Goal: Information Seeking & Learning: Find specific fact

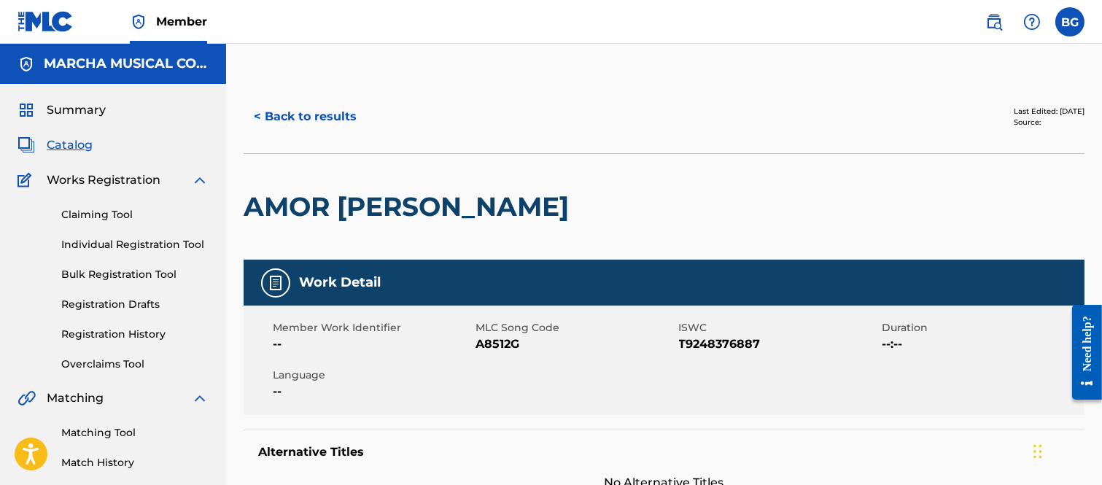
click at [819, 171] on div "AMOR [PERSON_NAME]" at bounding box center [663, 206] width 841 height 106
drag, startPoint x: 255, startPoint y: 113, endPoint x: 265, endPoint y: 113, distance: 9.5
click at [256, 113] on button "< Back to results" at bounding box center [304, 116] width 123 height 36
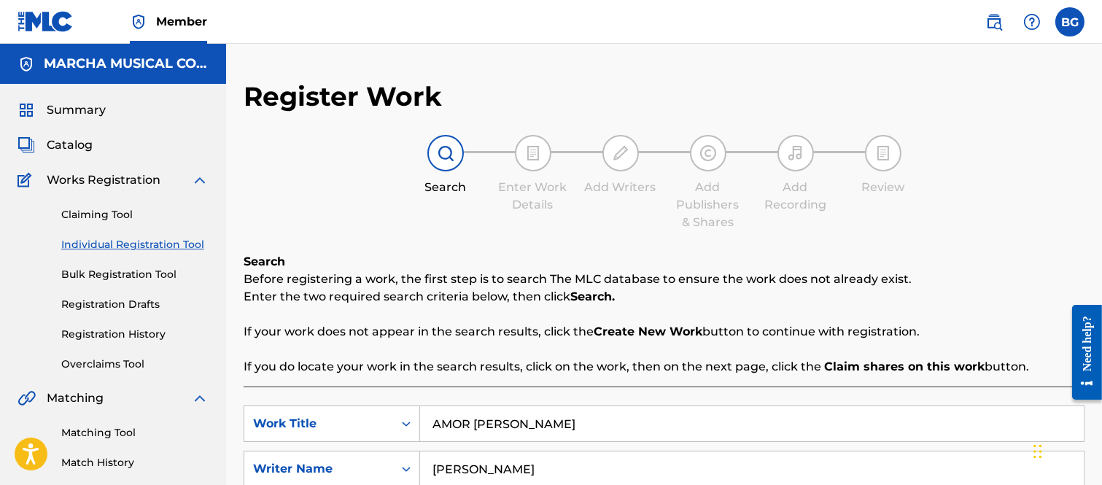
drag, startPoint x: 82, startPoint y: 142, endPoint x: 95, endPoint y: 144, distance: 13.2
click at [82, 142] on span "Catalog" at bounding box center [70, 144] width 46 height 17
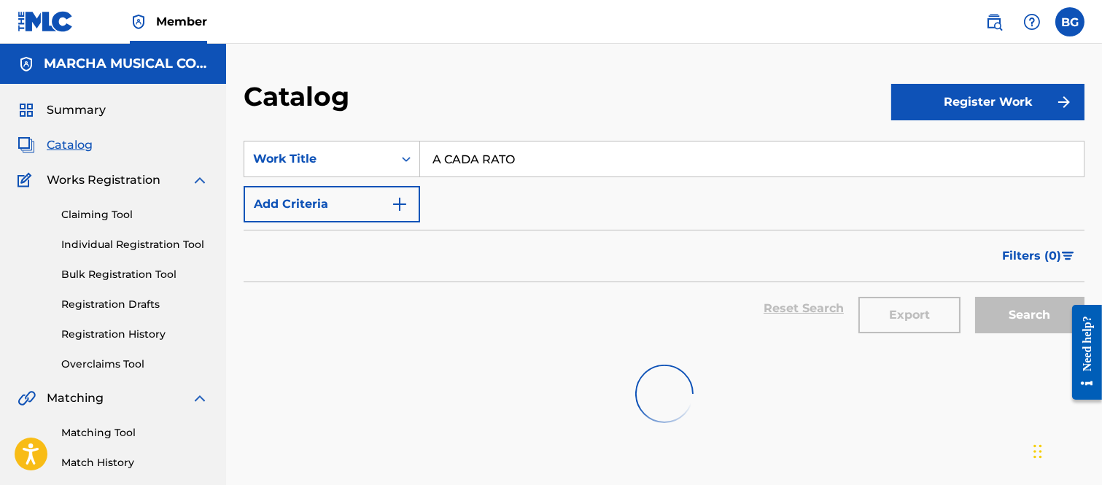
click at [585, 172] on input "A CADA RATO" at bounding box center [751, 158] width 663 height 35
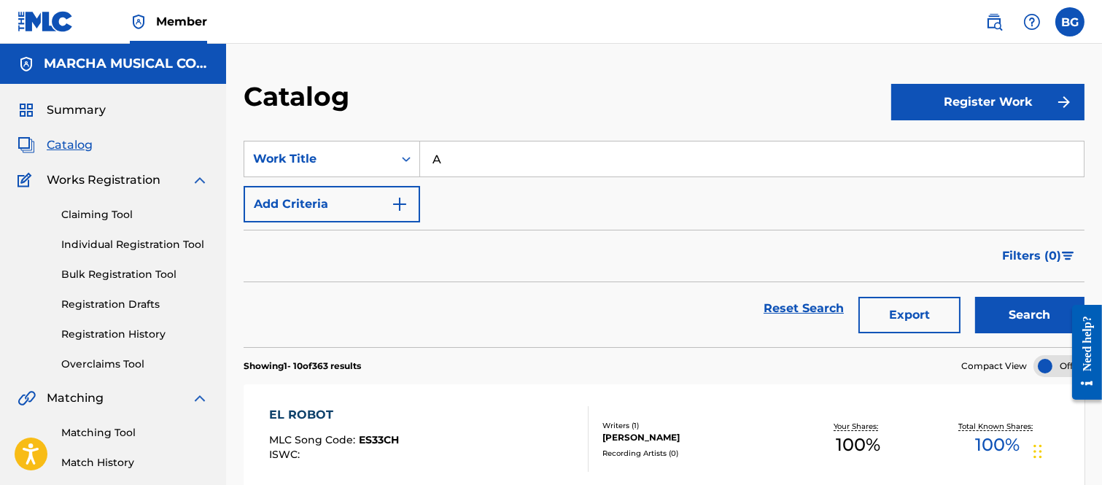
type input "A"
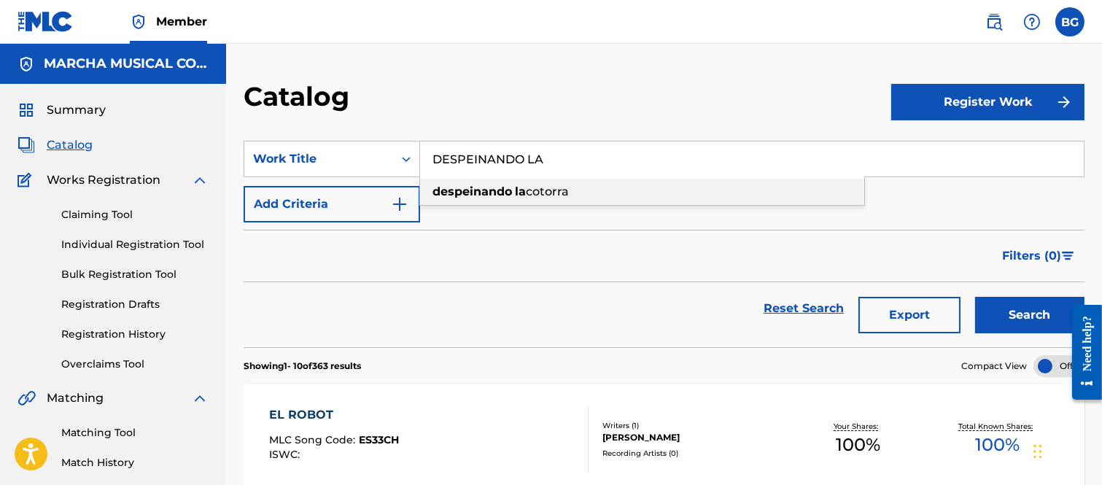
click at [487, 188] on strong "despeinando" at bounding box center [471, 191] width 79 height 14
type input "despeinando la cotorra"
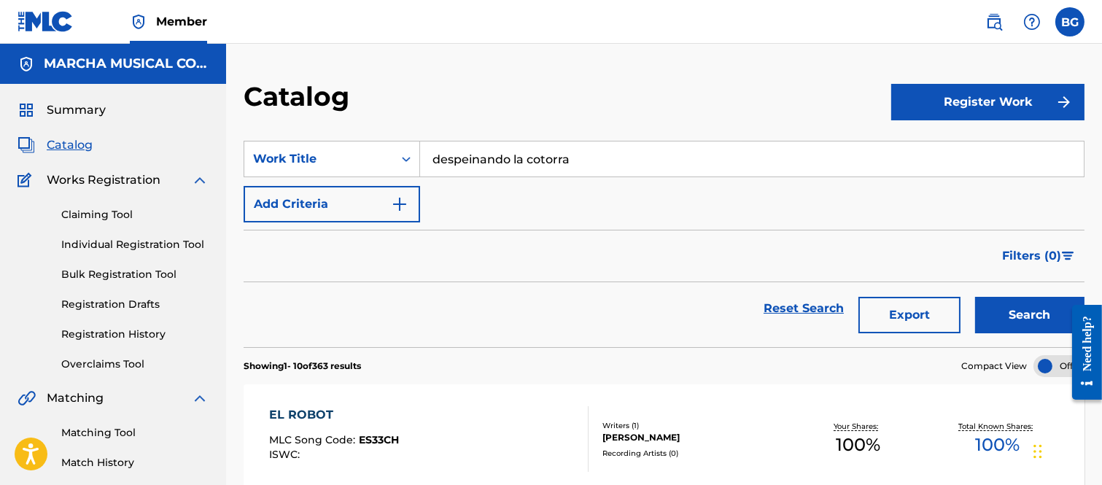
drag, startPoint x: 1017, startPoint y: 316, endPoint x: 919, endPoint y: 262, distance: 111.9
click at [1016, 314] on button "Search" at bounding box center [1029, 315] width 109 height 36
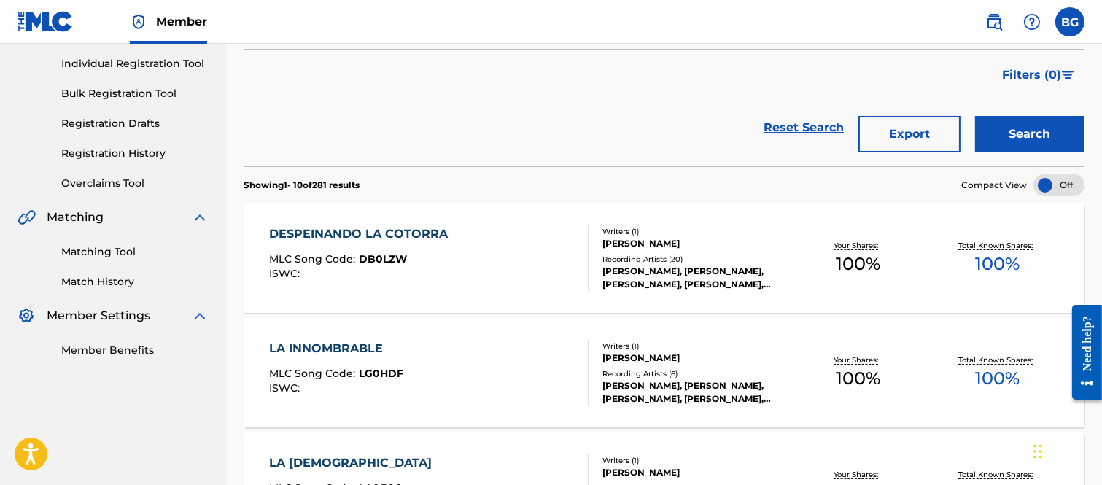
scroll to position [243, 0]
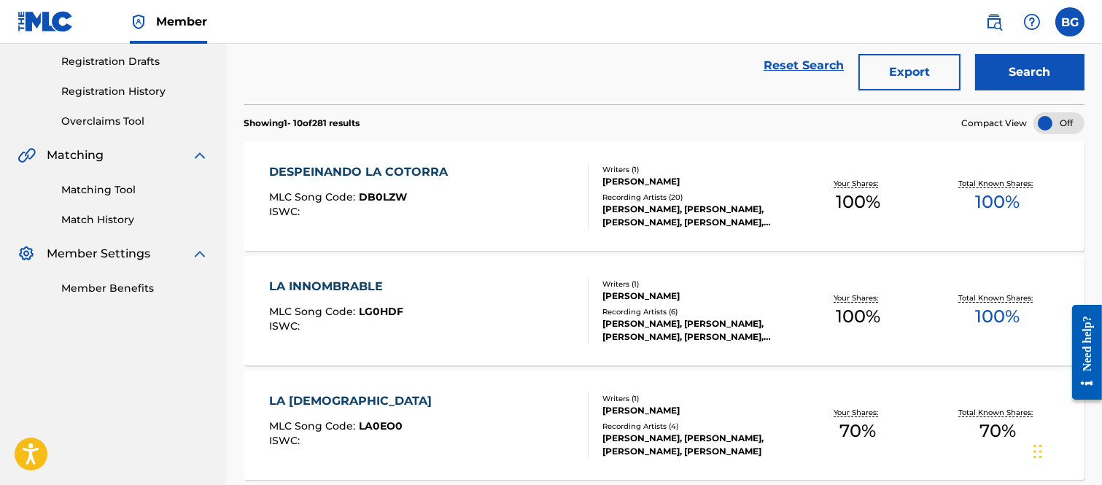
click at [358, 169] on div "DESPEINANDO LA COTORRA" at bounding box center [362, 171] width 186 height 17
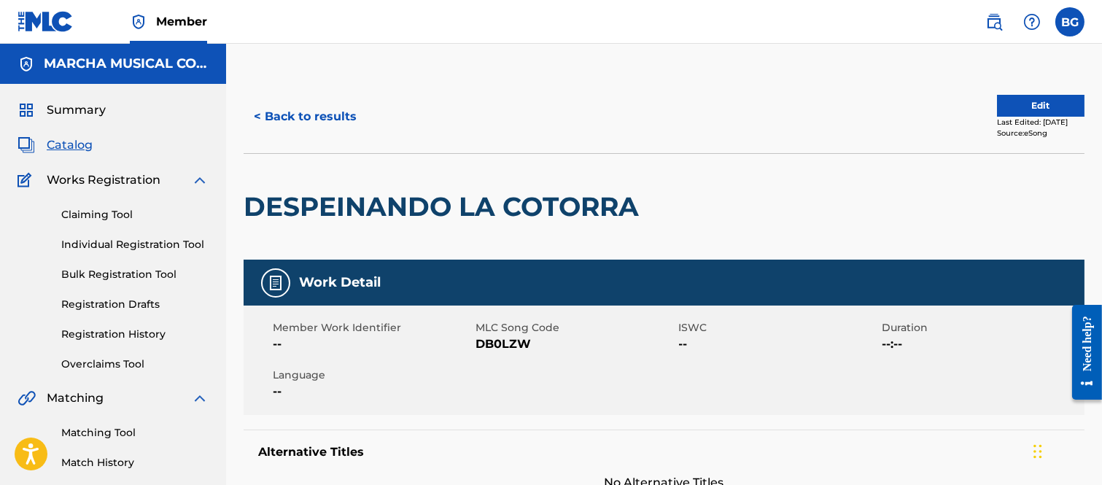
click at [258, 112] on button "< Back to results" at bounding box center [304, 116] width 123 height 36
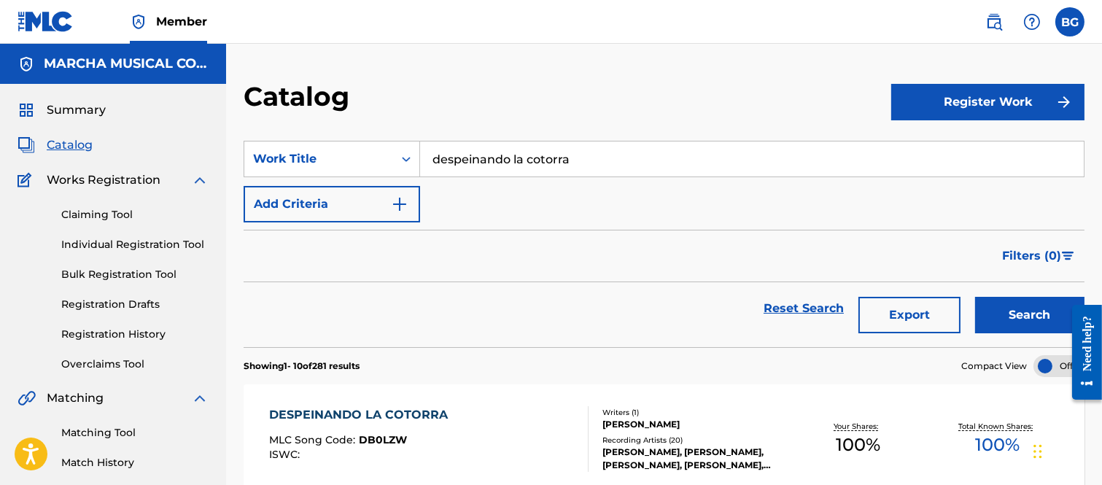
click at [582, 155] on input "despeinando la cotorra" at bounding box center [751, 158] width 663 height 35
type input "d"
click at [502, 191] on strong "amo" at bounding box center [512, 191] width 27 height 14
type input "cumbia de amor"
click at [1015, 316] on button "Search" at bounding box center [1029, 315] width 109 height 36
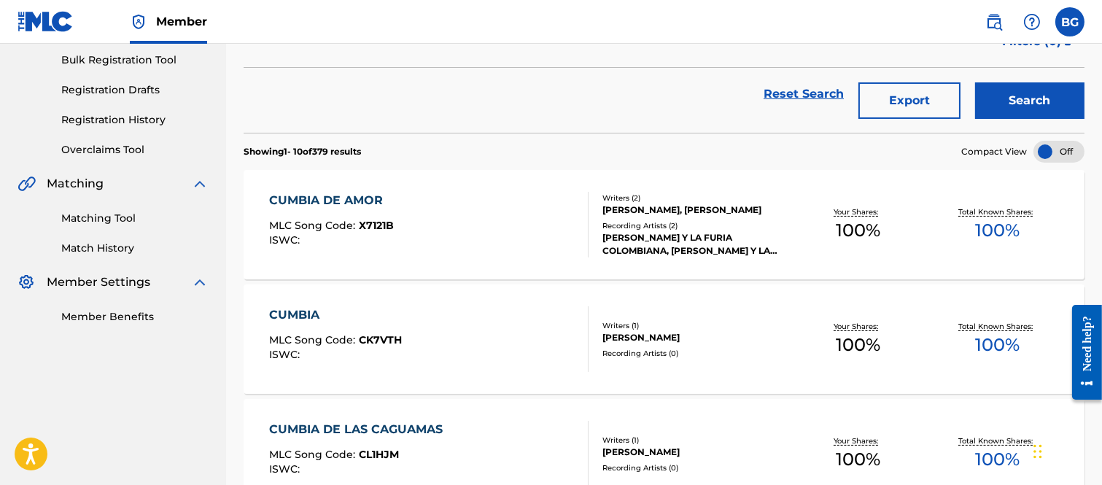
scroll to position [243, 0]
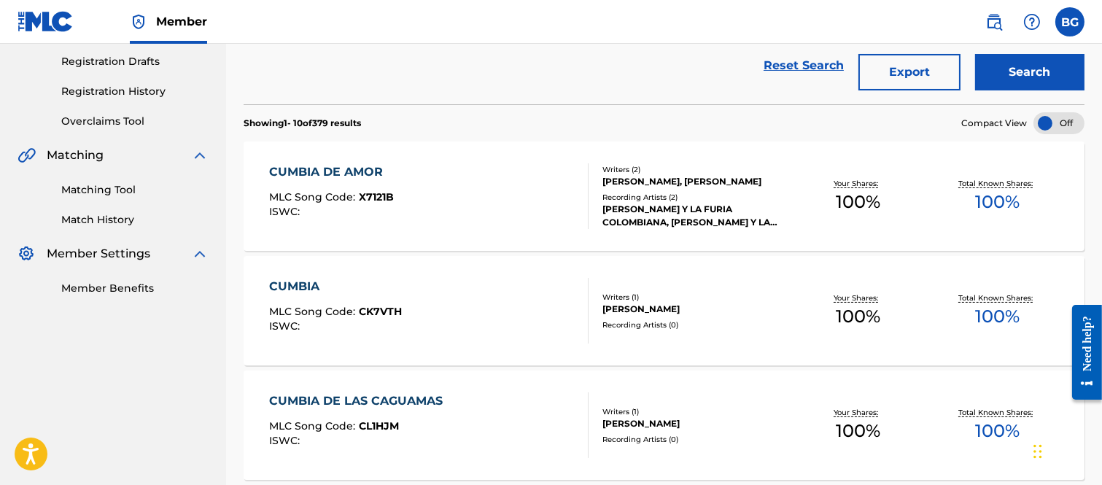
click at [336, 171] on div "CUMBIA DE AMOR" at bounding box center [331, 171] width 125 height 17
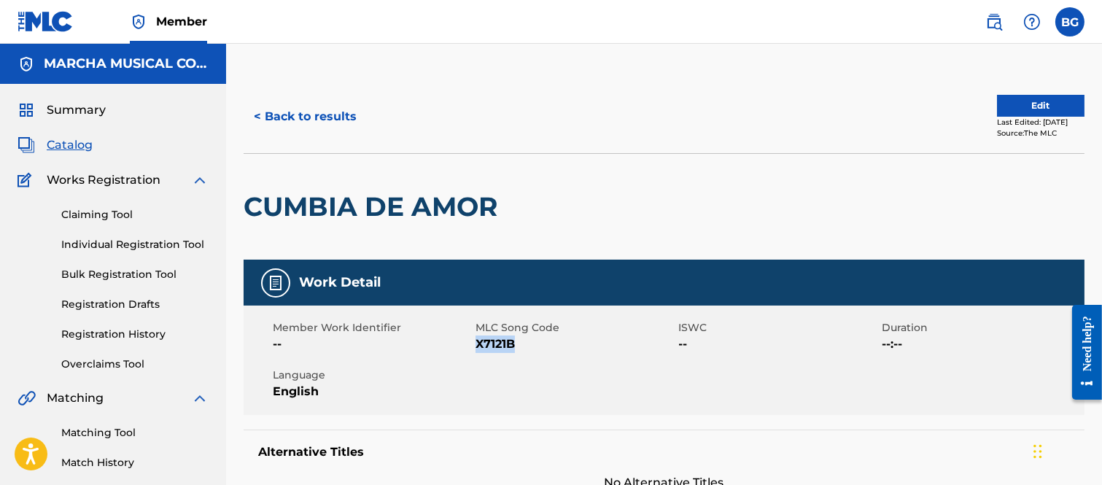
drag, startPoint x: 477, startPoint y: 343, endPoint x: 513, endPoint y: 350, distance: 37.0
click at [513, 350] on span "X7121B" at bounding box center [574, 343] width 199 height 17
copy span "X7121B"
click at [577, 113] on div "< Back to results" at bounding box center [453, 116] width 421 height 36
click at [265, 115] on button "< Back to results" at bounding box center [304, 116] width 123 height 36
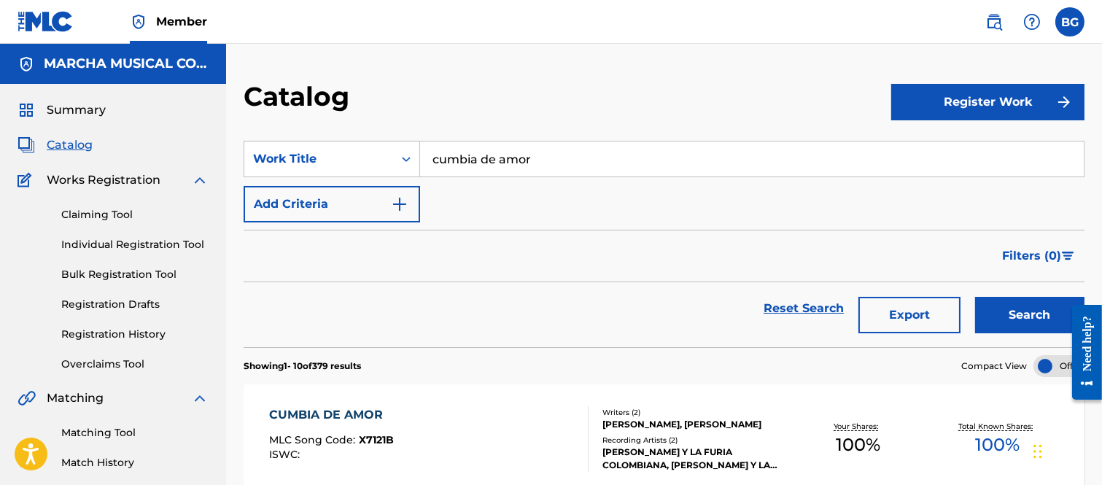
click at [542, 153] on input "cumbia de amor" at bounding box center [751, 158] width 663 height 35
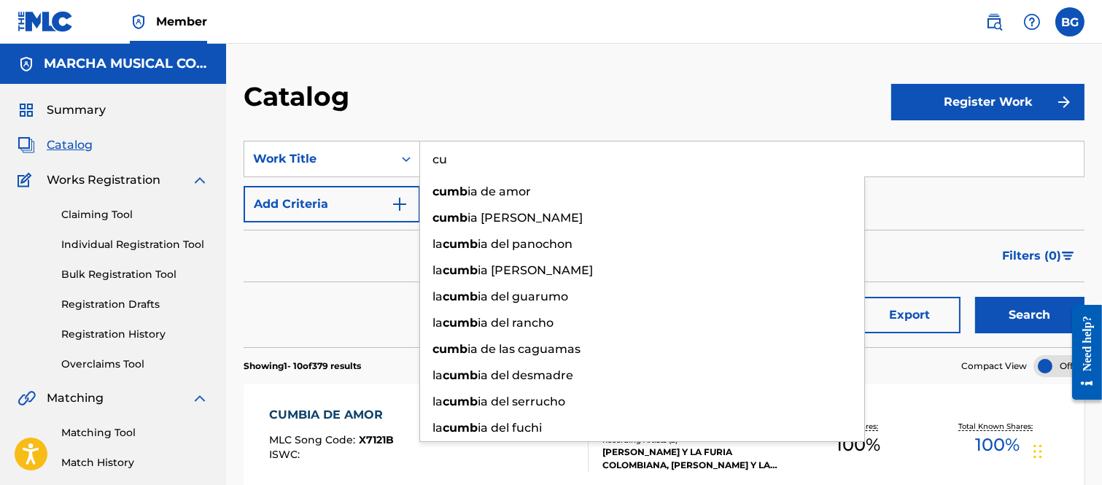
type input "c"
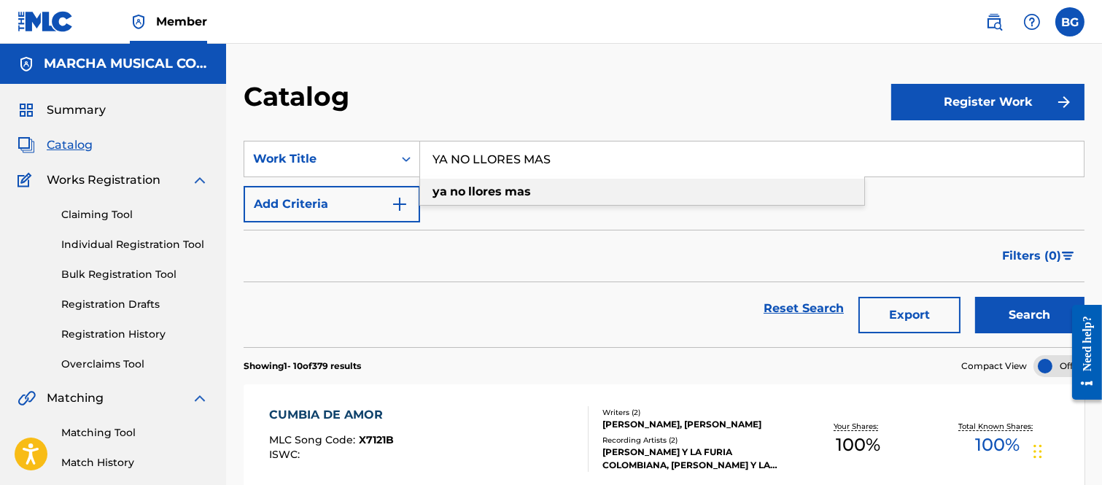
click at [469, 187] on strong "llores" at bounding box center [485, 191] width 34 height 14
type input "ya no llores mas"
click at [1009, 307] on button "Search" at bounding box center [1029, 315] width 109 height 36
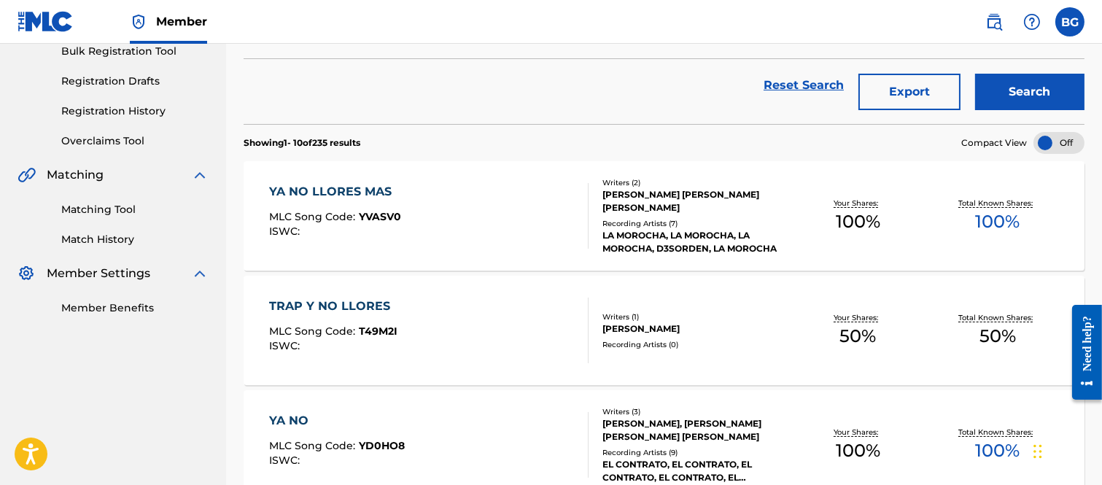
scroll to position [243, 0]
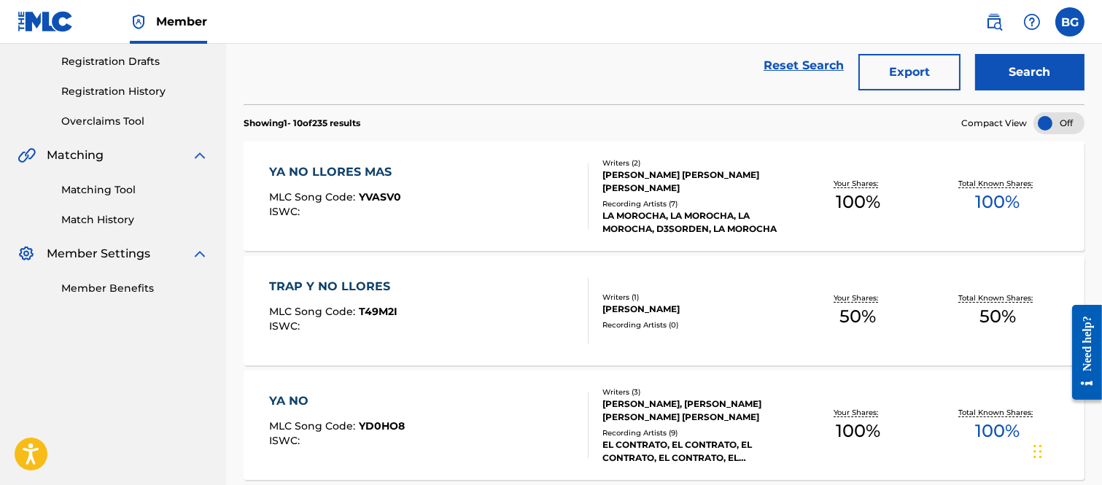
click at [311, 169] on div "YA NO LLORES MAS" at bounding box center [335, 171] width 132 height 17
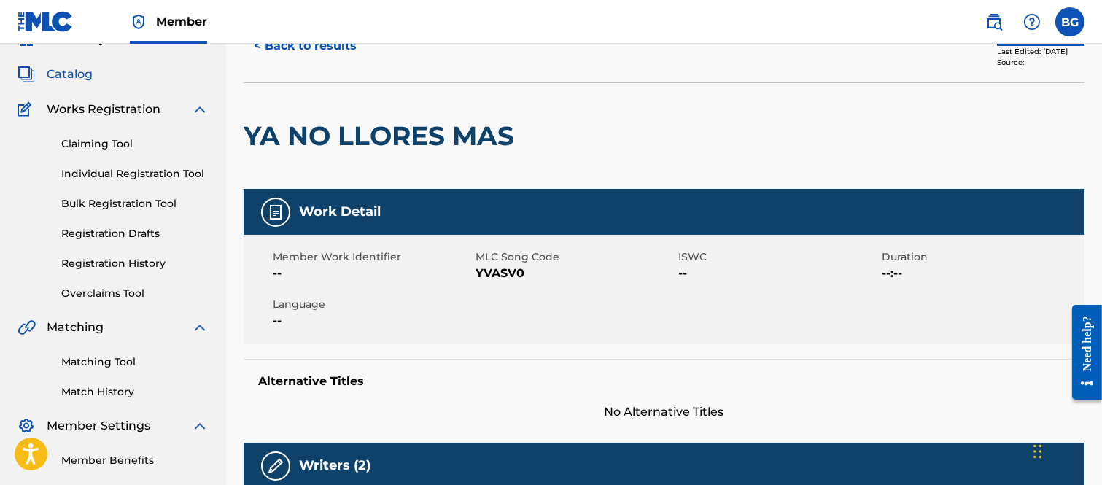
scroll to position [66, 0]
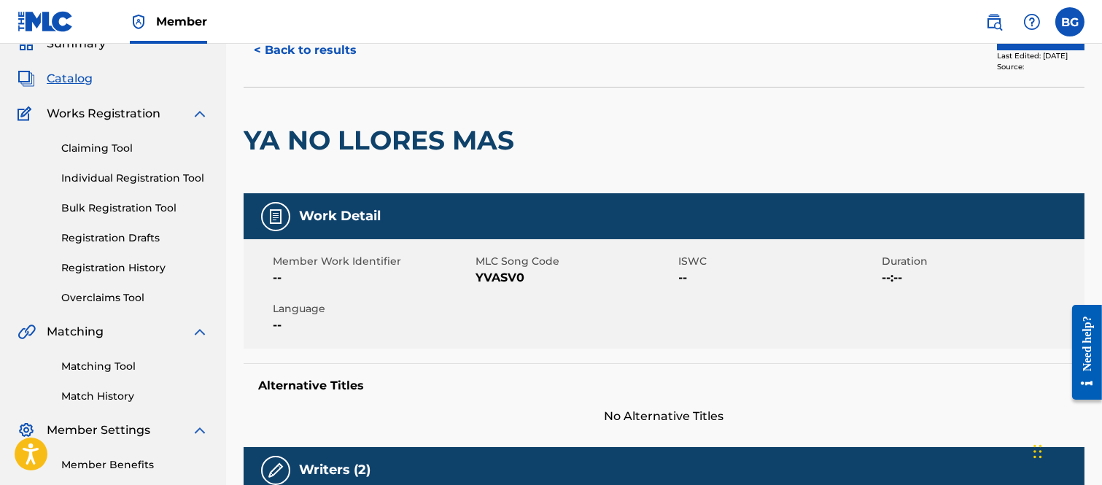
click at [256, 49] on button "< Back to results" at bounding box center [304, 50] width 123 height 36
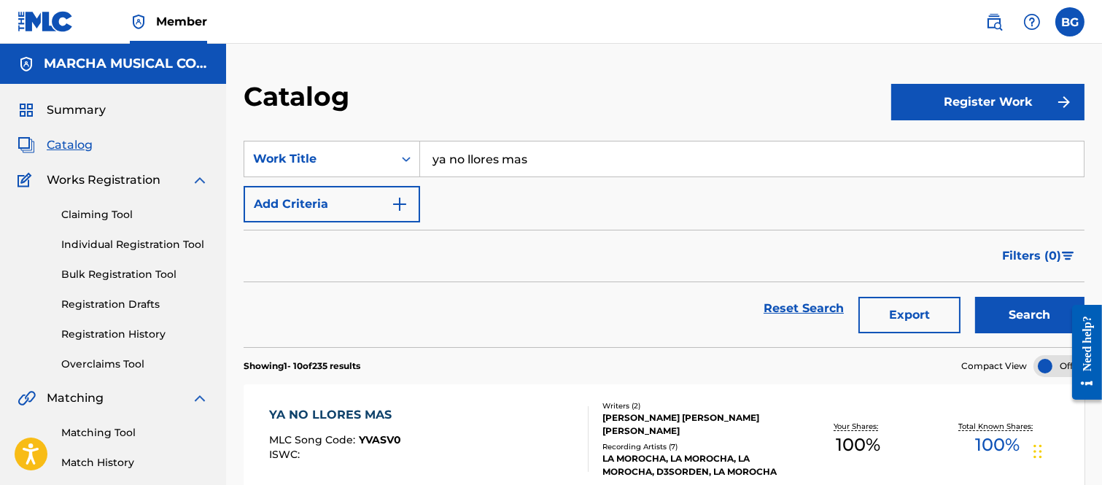
click at [555, 156] on input "ya no llores mas" at bounding box center [751, 158] width 663 height 35
type input "y"
click at [494, 190] on strong "de" at bounding box center [488, 191] width 15 height 14
type input "cumbia de amor"
click at [1005, 311] on button "Search" at bounding box center [1029, 315] width 109 height 36
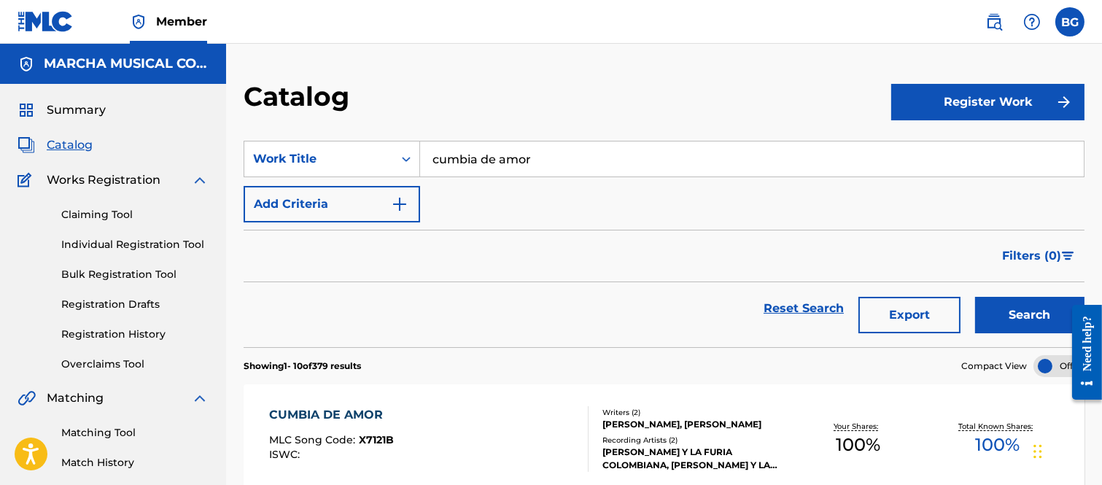
scroll to position [162, 0]
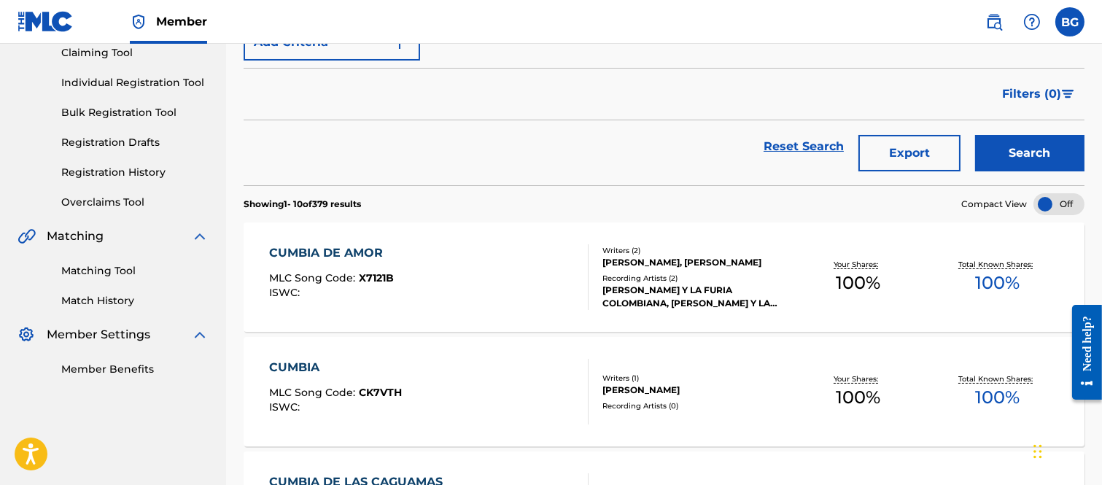
click at [335, 252] on div "CUMBIA DE AMOR" at bounding box center [331, 252] width 125 height 17
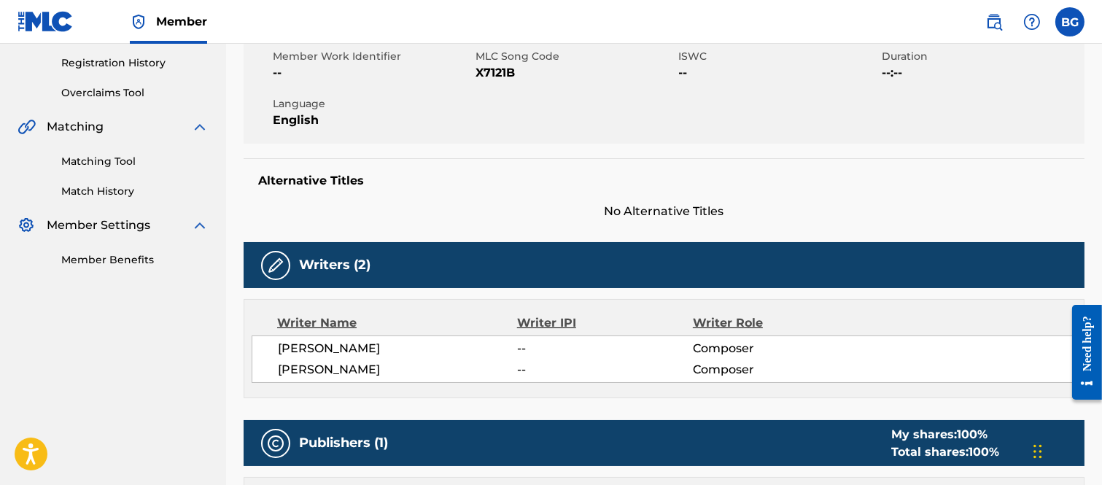
scroll to position [190, 0]
